Goal: Entertainment & Leisure: Consume media (video, audio)

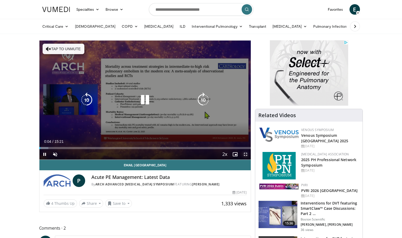
drag, startPoint x: 249, startPoint y: 154, endPoint x: 321, endPoint y: 185, distance: 78.7
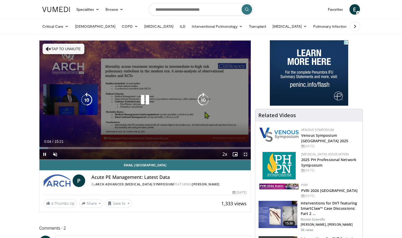
click at [249, 154] on span "Video Player" at bounding box center [245, 154] width 10 height 10
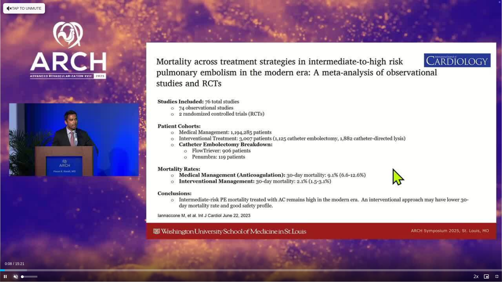
click at [14, 237] on span "Video Player" at bounding box center [15, 276] width 10 height 10
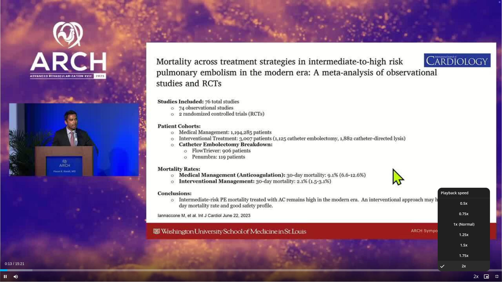
click at [402, 237] on span "Video Player" at bounding box center [475, 277] width 7 height 10
click at [402, 236] on span "1.25x" at bounding box center [463, 234] width 9 height 5
